Goal: Information Seeking & Learning: Learn about a topic

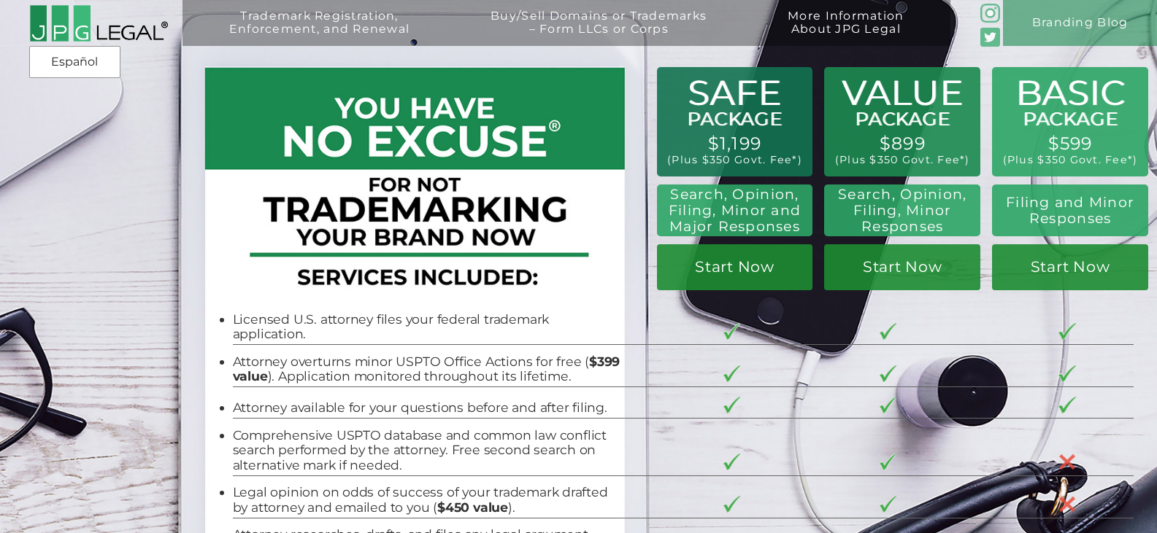
click at [121, 32] on img at bounding box center [98, 23] width 139 height 38
click at [1084, 26] on link "Branding Blog" at bounding box center [1080, 23] width 154 height 46
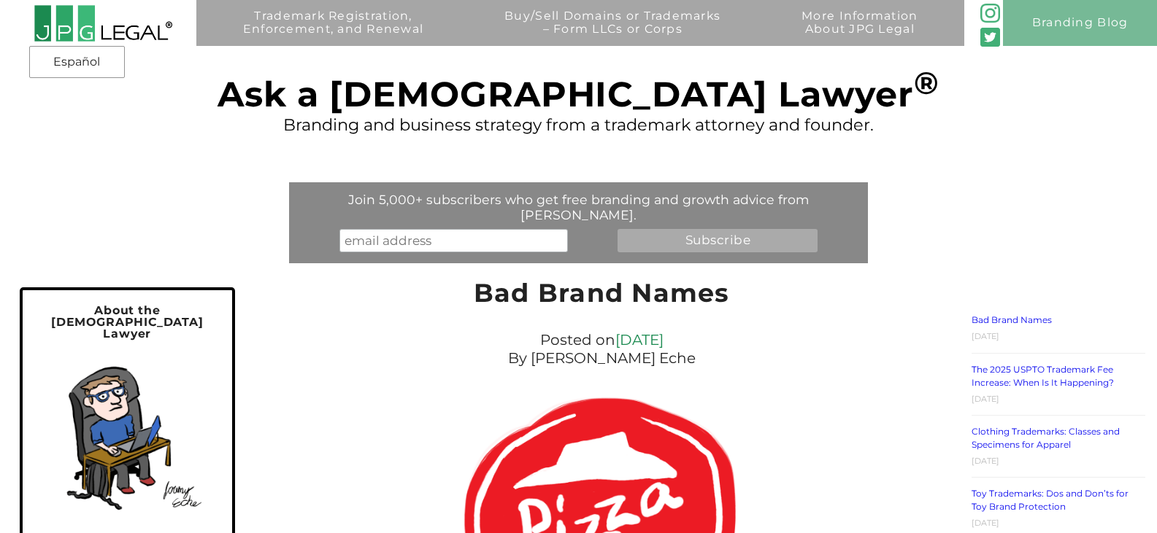
drag, startPoint x: 1161, startPoint y: 86, endPoint x: 1167, endPoint y: 1, distance: 84.9
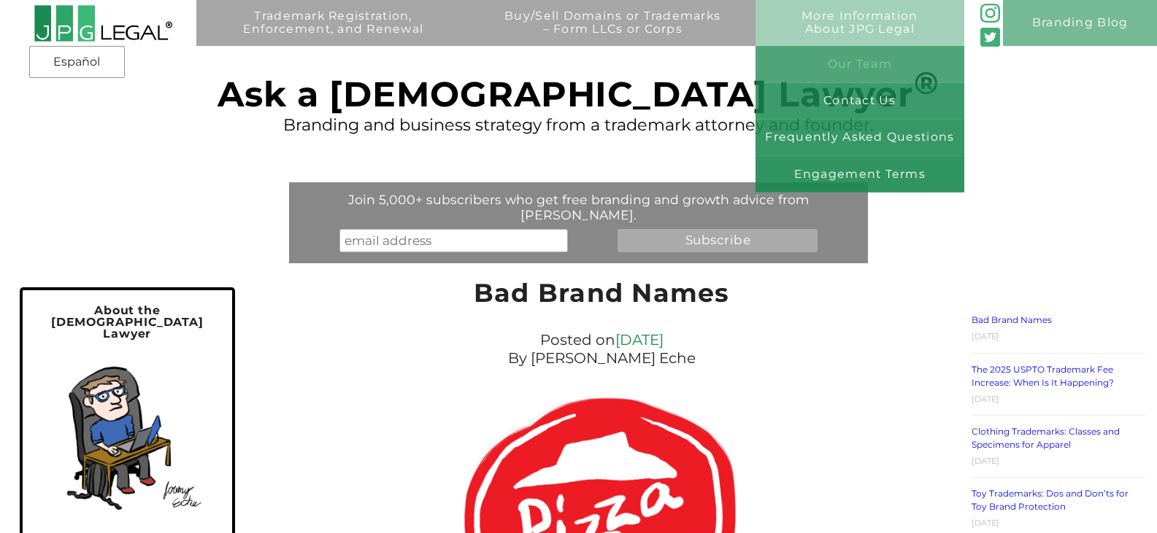
click at [893, 69] on link "Our Team" at bounding box center [859, 64] width 209 height 36
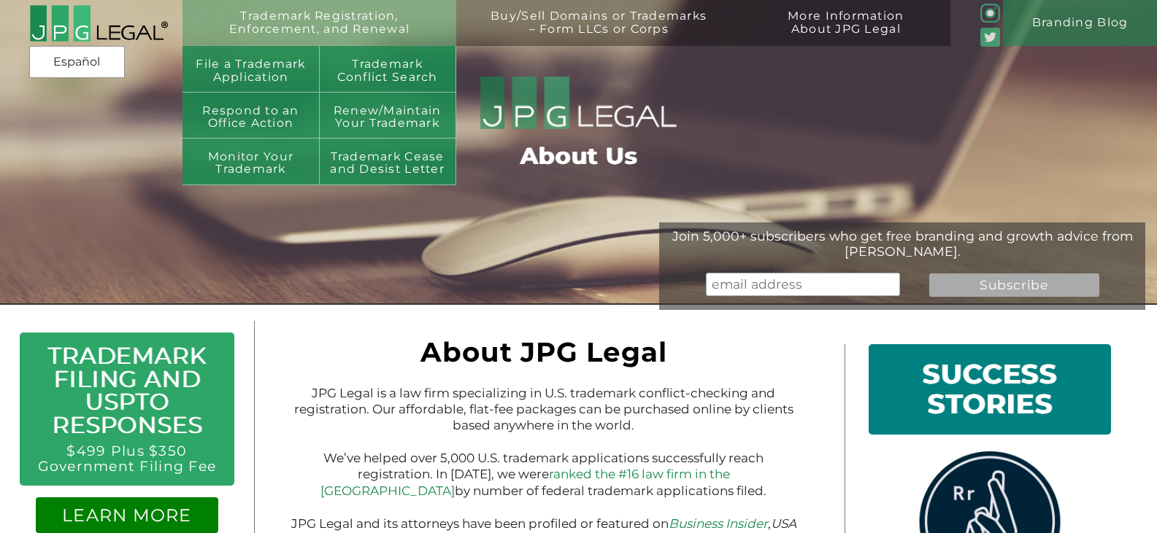
click at [352, 23] on link "Trademark Registration, Enforcement, and Renewal" at bounding box center [319, 32] width 250 height 46
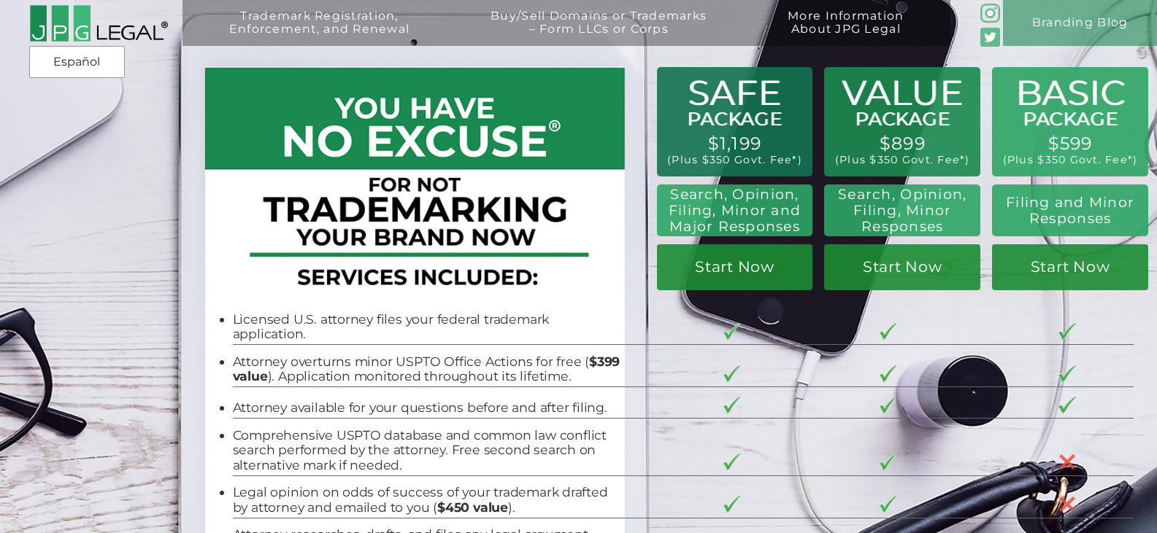
drag, startPoint x: 1166, startPoint y: 34, endPoint x: 1167, endPoint y: 26, distance: 7.4
